Goal: Task Accomplishment & Management: Manage account settings

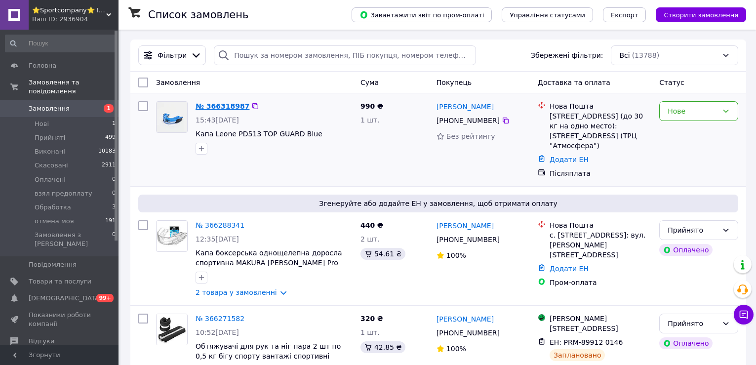
click at [228, 107] on link "№ 366318987" at bounding box center [222, 106] width 54 height 8
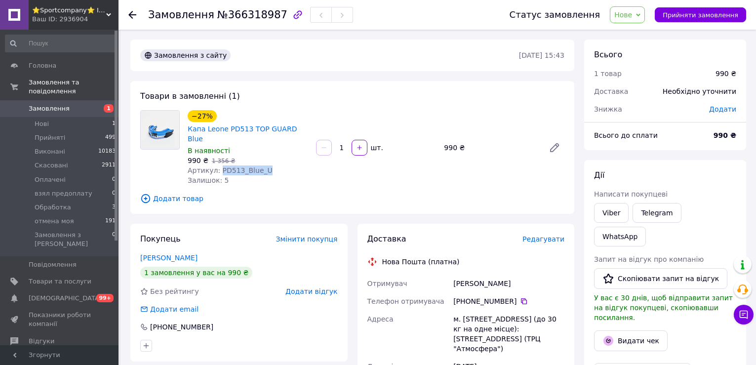
drag, startPoint x: 217, startPoint y: 160, endPoint x: 265, endPoint y: 160, distance: 47.4
click at [265, 165] on div "Артикул: PD513_Blue_U" at bounding box center [248, 170] width 120 height 10
copy span "PD513_Blue_U"
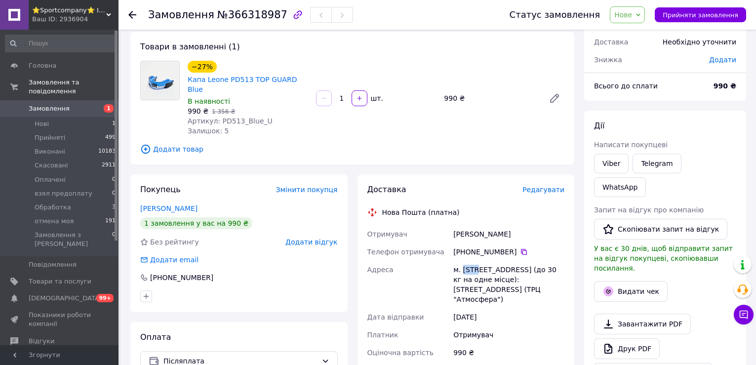
drag, startPoint x: 461, startPoint y: 259, endPoint x: 475, endPoint y: 257, distance: 13.6
click at [475, 261] on div "м. [STREET_ADDRESS] (до 30 кг на одне місце): [STREET_ADDRESS] (ТРЦ "Атмосфера")" at bounding box center [508, 284] width 115 height 47
copy div "[GEOGRAPHIC_DATA]"
drag, startPoint x: 455, startPoint y: 223, endPoint x: 523, endPoint y: 226, distance: 68.2
click at [523, 226] on div "[PERSON_NAME]" at bounding box center [508, 234] width 115 height 18
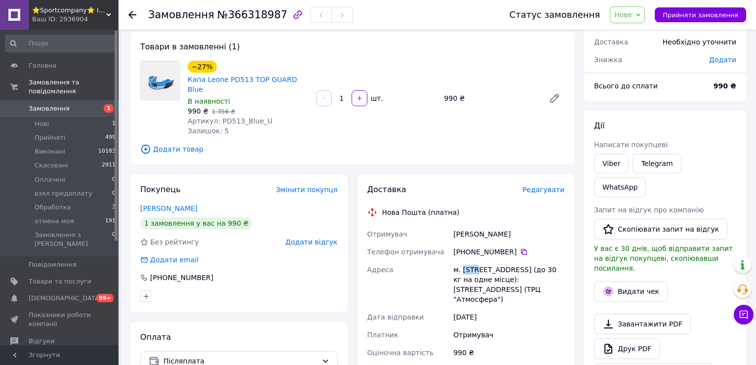
copy div "[PERSON_NAME]"
click at [521, 249] on icon at bounding box center [524, 252] width 6 height 6
click at [640, 14] on icon at bounding box center [638, 15] width 4 height 4
click at [643, 34] on li "Прийнято" at bounding box center [644, 34] width 68 height 15
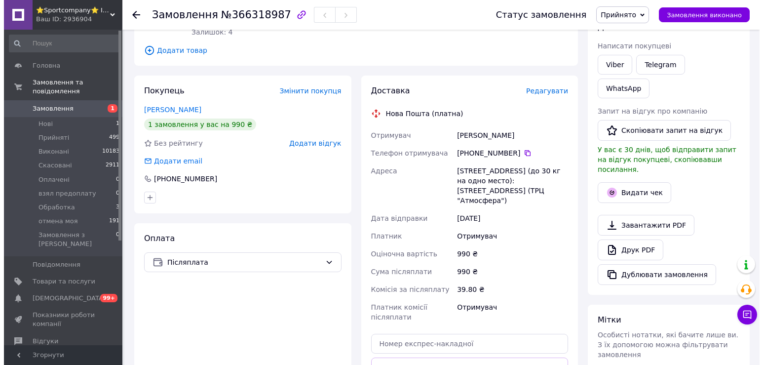
scroll to position [0, 0]
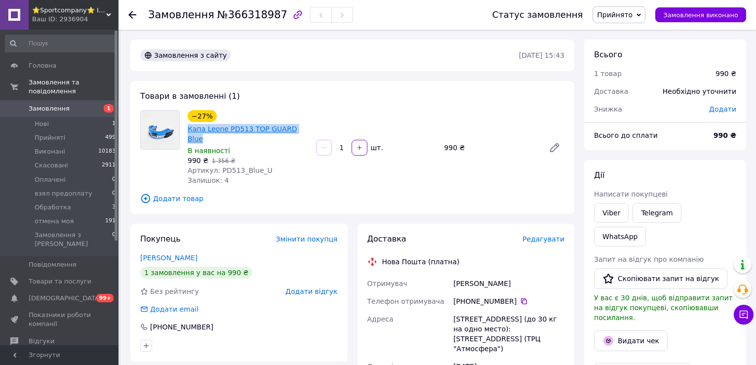
drag, startPoint x: 186, startPoint y: 125, endPoint x: 299, endPoint y: 128, distance: 113.6
click at [299, 128] on div "−27% Капа Leone PD513 TOP GUARD Blue В наявності 990 ₴   1 356 ₴ Артикул: PD513…" at bounding box center [248, 147] width 128 height 79
copy link "Капа Leone PD513 TOP GUARD Blue"
click at [606, 217] on link "Viber" at bounding box center [611, 213] width 35 height 20
click at [59, 104] on span "Замовлення" at bounding box center [49, 108] width 41 height 9
